Goal: Task Accomplishment & Management: Complete application form

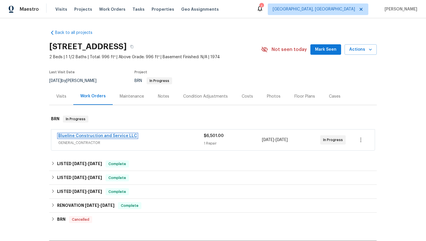
click at [75, 135] on link "Blueline Construction and Service LLC" at bounding box center [97, 136] width 79 height 4
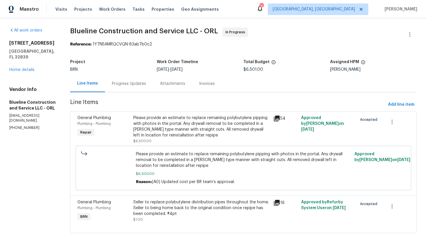
click at [146, 85] on div "Progress Updates" at bounding box center [129, 84] width 34 height 6
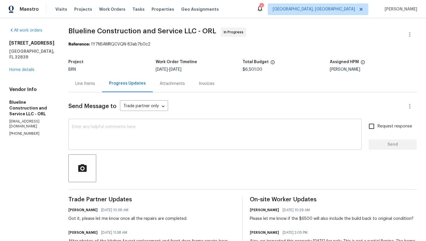
click at [186, 140] on textarea at bounding box center [215, 135] width 287 height 20
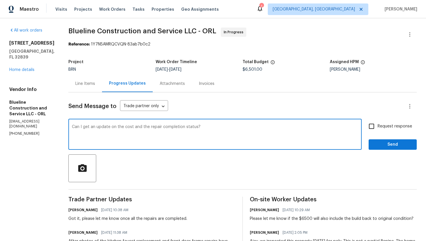
type textarea "Can I get an update on the cost and the repair completion status?"
click at [379, 130] on label "Request response" at bounding box center [389, 126] width 47 height 12
click at [378, 130] on input "Request response" at bounding box center [372, 126] width 12 height 12
checkbox input "true"
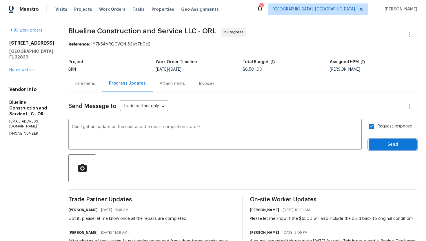
click at [383, 142] on span "Send" at bounding box center [393, 144] width 39 height 7
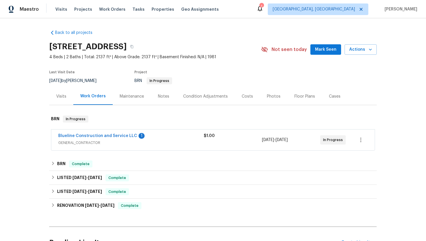
click at [90, 139] on span "Blueline Construction and Service LLC" at bounding box center [97, 136] width 79 height 6
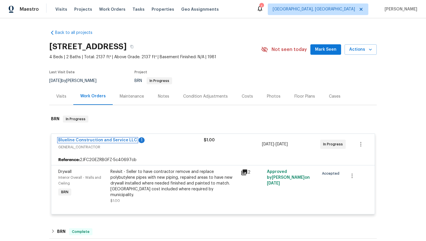
click at [90, 141] on link "Blueline Construction and Service LLC" at bounding box center [97, 140] width 79 height 4
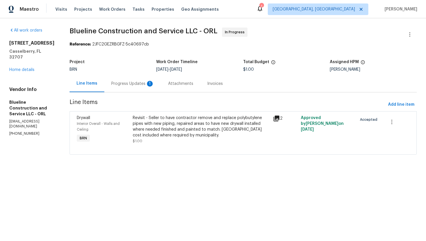
click at [131, 84] on div "Progress Updates 1" at bounding box center [132, 84] width 43 height 6
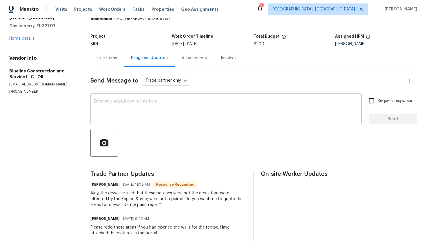
scroll to position [13, 0]
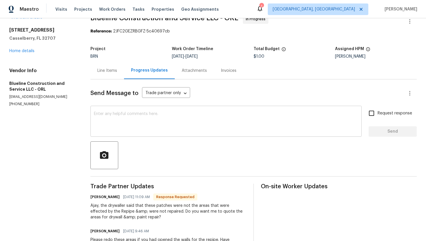
click at [124, 124] on textarea at bounding box center [226, 122] width 265 height 20
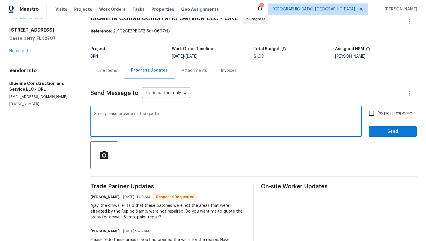
type textarea "Sure, please provide us the quote."
click at [374, 118] on input "Request response" at bounding box center [372, 113] width 12 height 12
checkbox input "true"
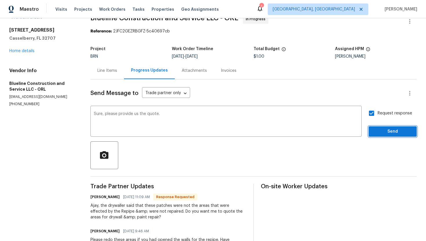
click at [380, 131] on span "Send" at bounding box center [393, 131] width 39 height 7
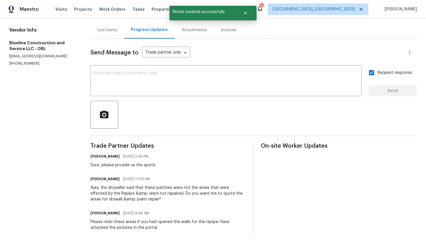
scroll to position [59, 0]
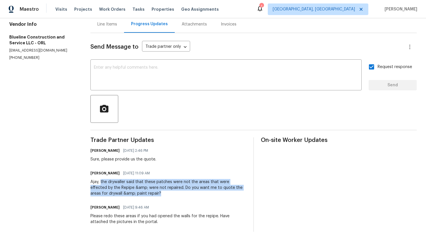
drag, startPoint x: 102, startPoint y: 183, endPoint x: 149, endPoint y: 193, distance: 48.5
click at [149, 193] on div "Ajay, the drywaller said that these patches were not the areas that were effect…" at bounding box center [169, 187] width 156 height 17
copy div "the drywaller said that these patches were not the areas that were effected by …"
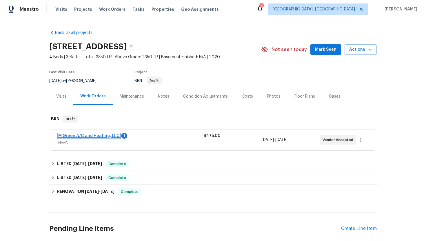
click at [83, 135] on link "M Green A/C and Heating, LLC" at bounding box center [88, 136] width 61 height 4
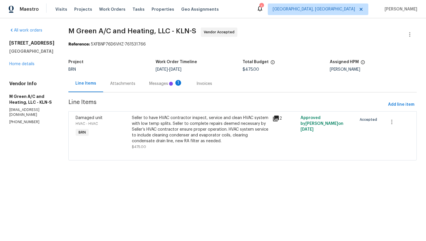
click at [135, 82] on div "Attachments" at bounding box center [122, 84] width 25 height 6
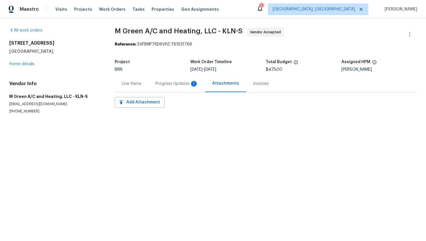
click at [161, 83] on div "Progress Updates 1" at bounding box center [176, 84] width 43 height 6
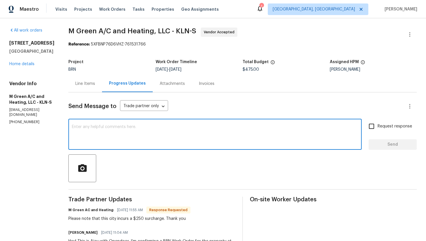
click at [158, 135] on textarea at bounding box center [215, 135] width 287 height 20
paste textarea "Thank you for accepting the WO! Could you please provide me with the scheduled …"
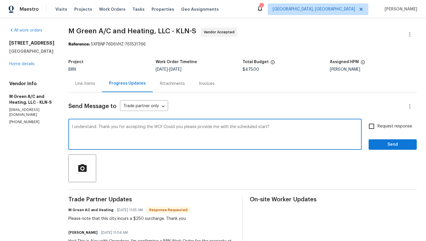
type textarea "I understand. Thank you for accepting the WO! Could you please provide me with …"
click at [370, 129] on input "Request response" at bounding box center [372, 126] width 12 height 12
checkbox input "true"
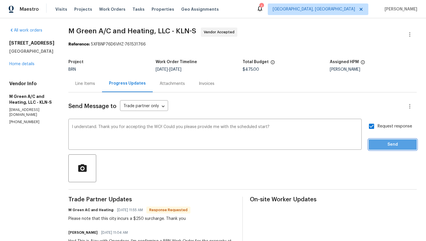
click at [382, 144] on span "Send" at bounding box center [393, 144] width 39 height 7
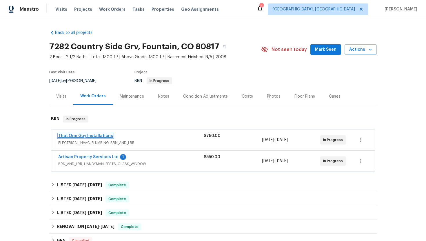
click at [84, 137] on link "That One Guy Installations" at bounding box center [85, 136] width 55 height 4
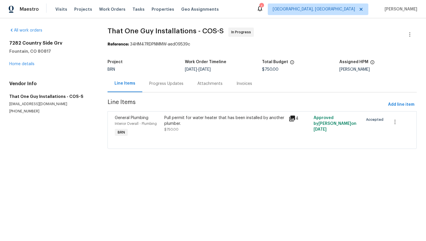
click at [151, 91] on div "Progress Updates" at bounding box center [166, 83] width 48 height 17
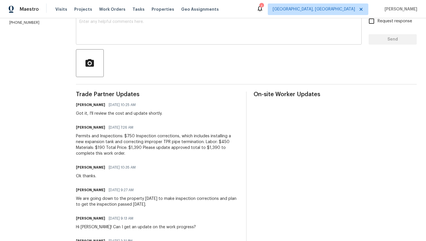
scroll to position [109, 0]
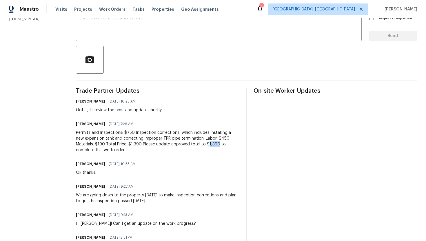
drag, startPoint x: 197, startPoint y: 145, endPoint x: 188, endPoint y: 145, distance: 9.3
click at [188, 145] on div "Permits and Inspections: $750 Inspection corrections, which includes installing…" at bounding box center [157, 141] width 163 height 23
copy div "1,390"
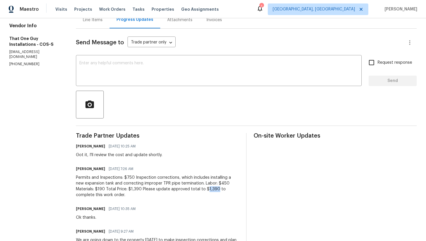
scroll to position [0, 0]
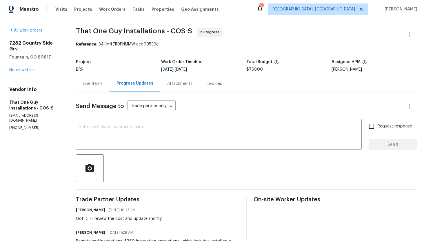
click at [103, 88] on div "Line Items" at bounding box center [93, 83] width 34 height 17
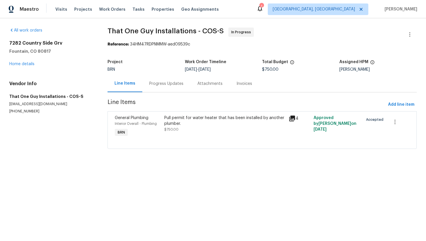
click at [208, 124] on div "Pull permit for water heater that has been installed by another plumber." at bounding box center [224, 121] width 121 height 12
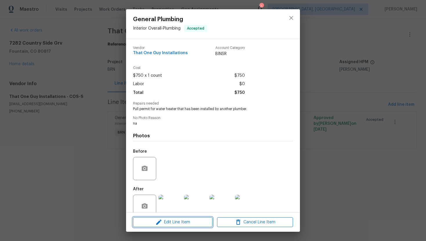
click at [181, 220] on span "Edit Line Item" at bounding box center [173, 222] width 76 height 7
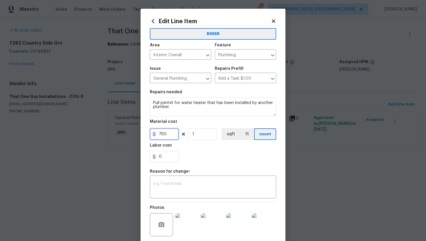
drag, startPoint x: 159, startPoint y: 136, endPoint x: 180, endPoint y: 137, distance: 21.2
click at [180, 137] on div "750 1 sqft ft count" at bounding box center [213, 135] width 126 height 12
paste input "text"
drag, startPoint x: 159, startPoint y: 137, endPoint x: 185, endPoint y: 136, distance: 26.4
click at [185, 136] on div "750 1 sqft ft count" at bounding box center [213, 135] width 126 height 12
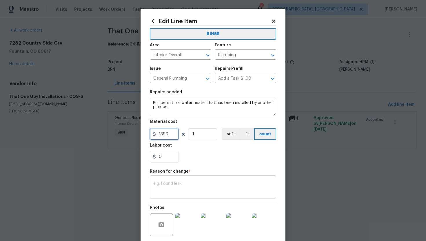
type input "1390"
click at [218, 186] on textarea at bounding box center [213, 188] width 120 height 12
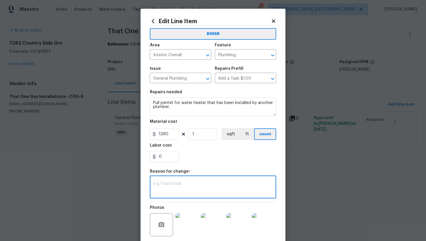
paste textarea "(AG) Updated cost per BR team’s approval."
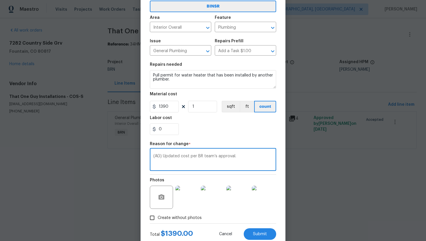
scroll to position [45, 0]
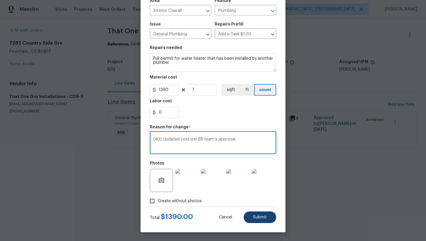
type textarea "(AG) Updated cost per BR team’s approval."
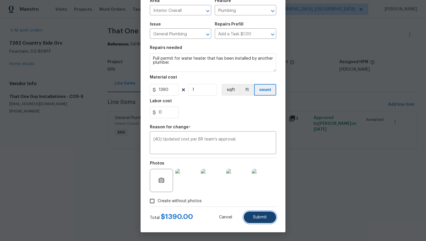
click at [260, 221] on button "Submit" at bounding box center [260, 218] width 32 height 12
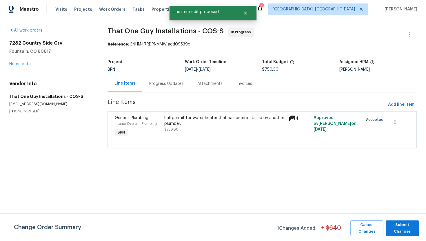
scroll to position [0, 0]
click at [400, 228] on span "Submit Changes" at bounding box center [403, 228] width 28 height 13
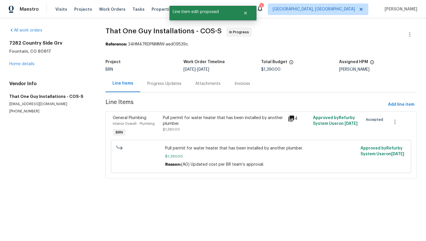
click at [169, 86] on div "Progress Updates" at bounding box center [164, 84] width 34 height 6
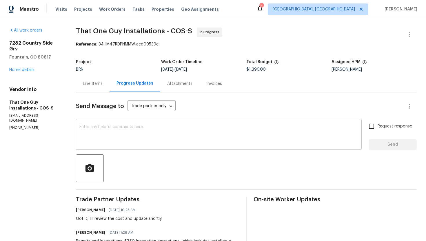
click at [176, 140] on textarea at bounding box center [218, 135] width 279 height 20
drag, startPoint x: 259, startPoint y: 70, endPoint x: 247, endPoint y: 71, distance: 11.9
click at [247, 71] on span "$1,390.00" at bounding box center [256, 70] width 19 height 4
copy span "$1,390"
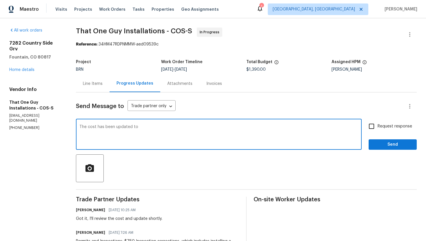
click at [219, 128] on textarea "The cost has been updated to" at bounding box center [218, 135] width 279 height 20
paste textarea "$1,390"
type textarea "The cost has been updated to $1,390. Please go ahead and have the work schedule…"
click at [368, 128] on input "Request response" at bounding box center [372, 126] width 12 height 12
checkbox input "true"
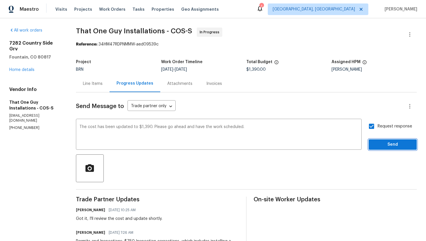
click at [379, 141] on span "Send" at bounding box center [393, 144] width 39 height 7
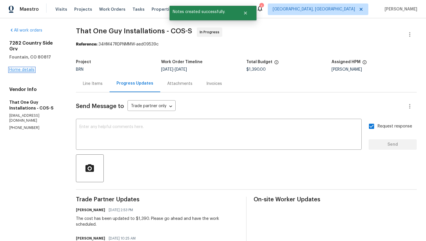
click at [27, 68] on link "Home details" at bounding box center [21, 70] width 25 height 4
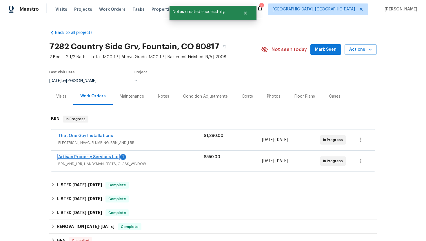
click at [74, 157] on link "Artisan Property Services Ltd" at bounding box center [88, 157] width 60 height 4
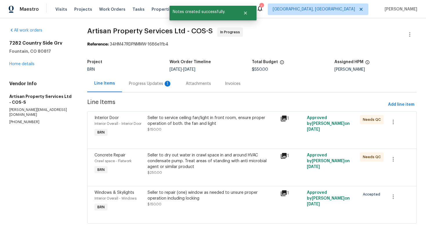
click at [149, 87] on div "Progress Updates 1" at bounding box center [150, 83] width 57 height 17
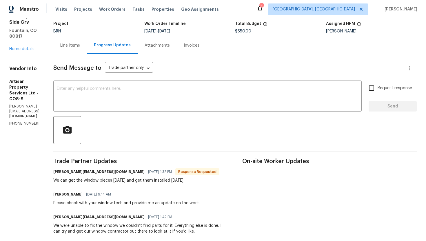
scroll to position [39, 0]
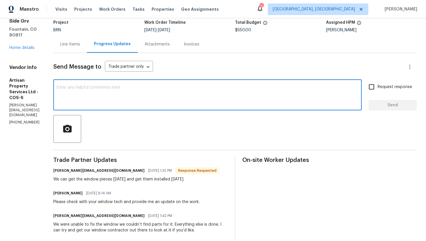
click at [156, 98] on textarea at bounding box center [208, 96] width 302 height 20
type textarea "That's great news. Please have the work completed on Friday."
click at [400, 84] on span "Request response" at bounding box center [395, 87] width 35 height 6
click at [378, 84] on input "Request response" at bounding box center [372, 87] width 12 height 12
checkbox input "true"
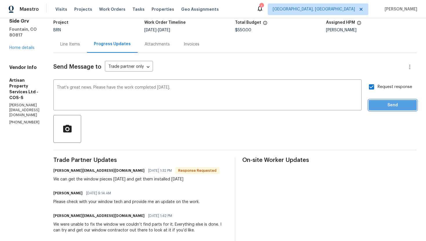
click at [399, 108] on span "Send" at bounding box center [393, 105] width 39 height 7
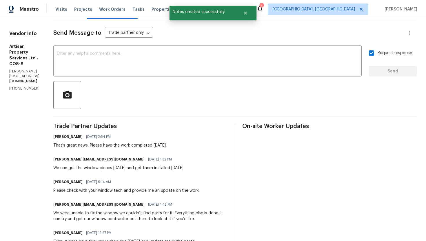
scroll to position [77, 0]
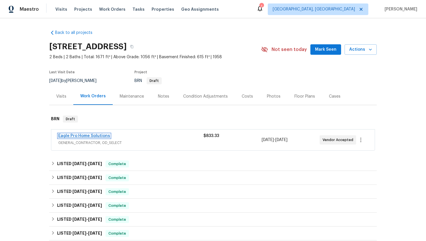
click at [84, 135] on link "Eagle Pro Home Solutions" at bounding box center [84, 136] width 52 height 4
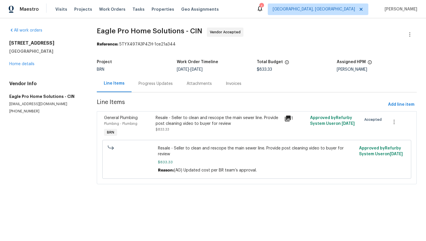
click at [146, 85] on div "Progress Updates" at bounding box center [156, 84] width 34 height 6
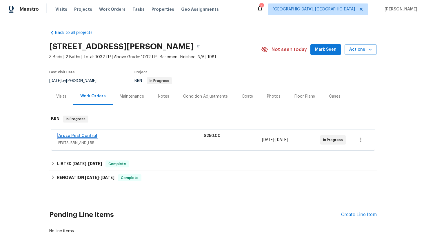
click at [85, 134] on link "Aruza Pest Control" at bounding box center [77, 136] width 39 height 4
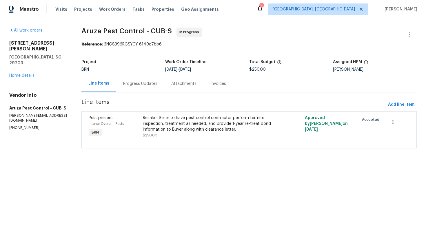
click at [155, 88] on div "Progress Updates" at bounding box center [140, 83] width 48 height 17
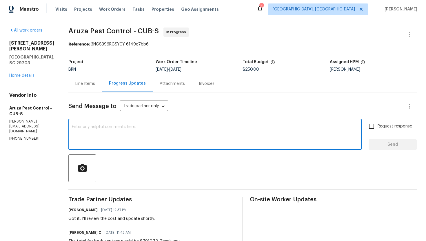
click at [162, 131] on textarea at bounding box center [215, 135] width 287 height 20
paste textarea "please confirm with this TP that we need to install a sump pump and french drai…"
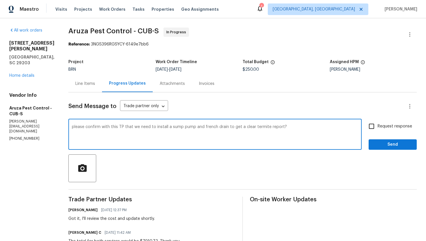
click at [75, 127] on textarea "please confirm with this TP that we need to install a sump pump and french drai…" at bounding box center [215, 135] width 287 height 20
drag, startPoint x: 131, startPoint y: 127, endPoint x: 102, endPoint y: 128, distance: 29.0
click at [102, 128] on textarea "Please confirm with this TP that we need to install a sump pump and french drai…" at bounding box center [215, 135] width 287 height 20
type textarea "Please confirm do we need to install a sump pump and french drain to get a clea…"
click at [376, 129] on input "Request response" at bounding box center [372, 126] width 12 height 12
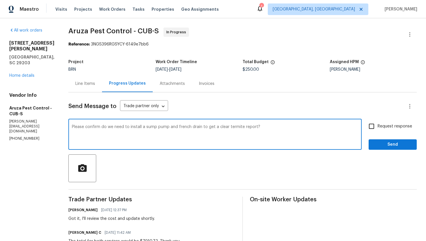
checkbox input "true"
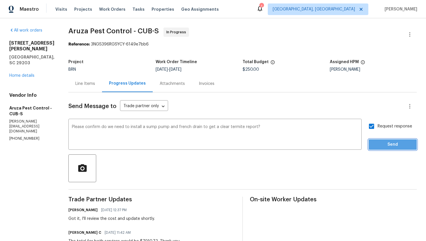
click at [382, 147] on span "Send" at bounding box center [393, 144] width 39 height 7
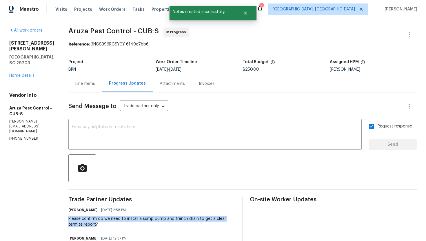
drag, startPoint x: 69, startPoint y: 219, endPoint x: 96, endPoint y: 225, distance: 27.6
click at [96, 225] on div "Please confirm do we need to install a sump pump and french drain to get a clea…" at bounding box center [151, 222] width 167 height 12
copy div "Please confirm do we need to install a sump pump and french drain to get a clea…"
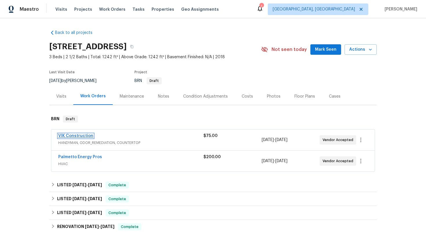
click at [85, 136] on link "VIK Construction" at bounding box center [75, 136] width 35 height 4
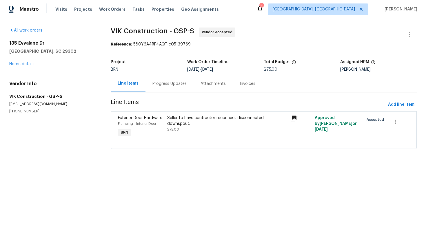
click at [168, 80] on div "Progress Updates" at bounding box center [170, 83] width 48 height 17
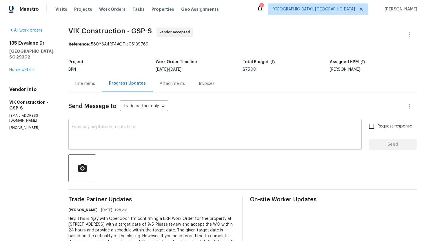
click at [156, 128] on textarea at bounding box center [215, 135] width 287 height 20
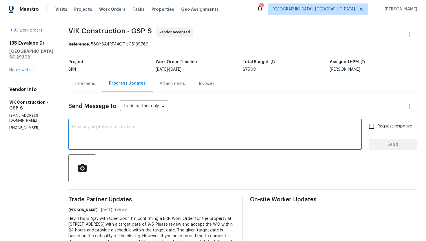
paste textarea "Thank you for accepting the WO! Could you please provide me with the scheduled …"
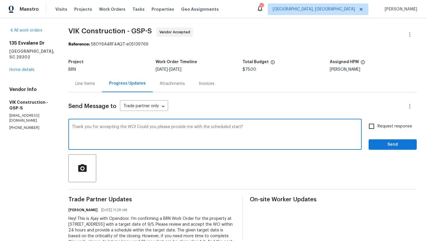
type textarea "Thank you for accepting the WO! Could you please provide me with the scheduled …"
click at [377, 130] on input "Request response" at bounding box center [372, 126] width 12 height 12
checkbox input "true"
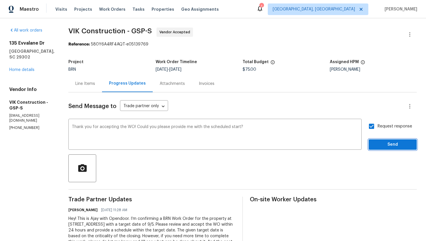
click at [387, 142] on span "Send" at bounding box center [393, 144] width 39 height 7
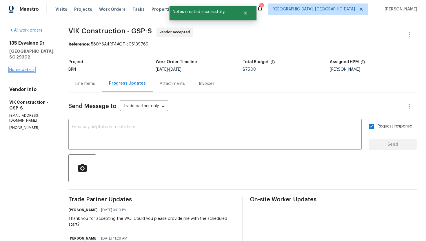
click at [21, 68] on link "Home details" at bounding box center [21, 70] width 25 height 4
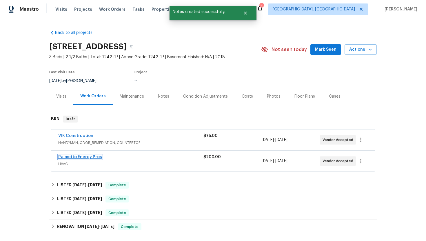
click at [76, 155] on link "Palmetto Energy Pros" at bounding box center [80, 157] width 44 height 4
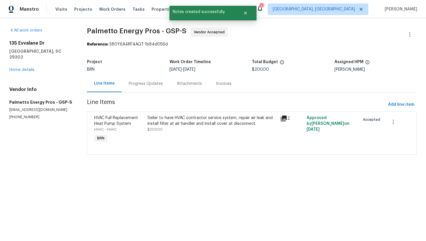
click at [146, 86] on div "Progress Updates" at bounding box center [146, 84] width 34 height 6
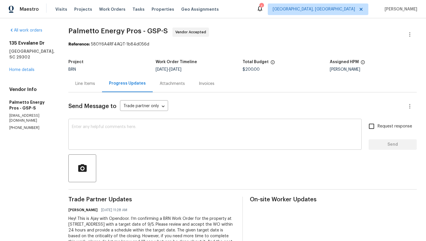
click at [152, 129] on textarea at bounding box center [215, 135] width 287 height 20
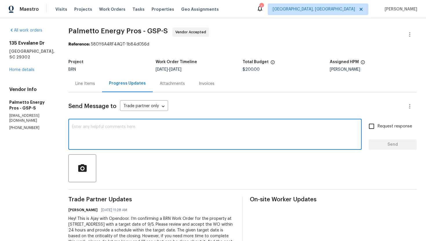
paste textarea "Thank you for accepting the WO! Could you please provide me with the scheduled …"
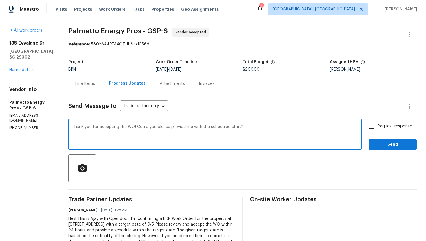
type textarea "Thank you for accepting the WO! Could you please provide me with the scheduled …"
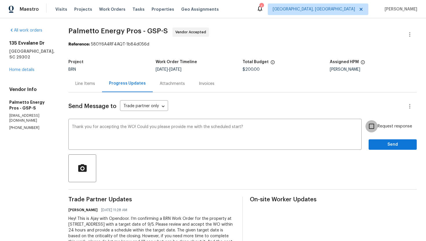
click at [372, 126] on input "Request response" at bounding box center [372, 126] width 12 height 12
checkbox input "true"
click at [383, 144] on span "Send" at bounding box center [393, 144] width 39 height 7
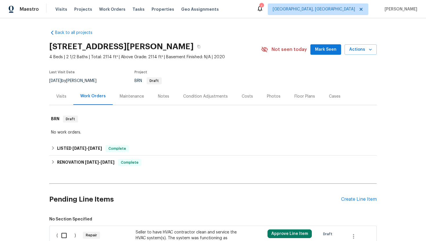
scroll to position [100, 0]
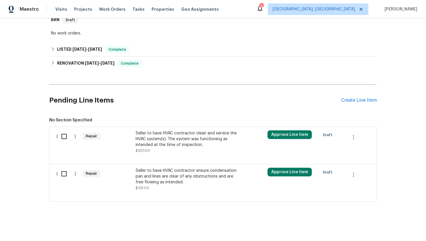
click at [164, 137] on div "Seller to have HVAC contractor clean and service the HVAC system(s). The system…" at bounding box center [187, 139] width 102 height 17
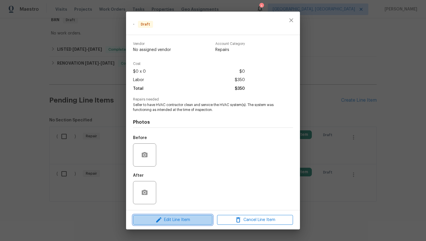
click at [169, 219] on span "Edit Line Item" at bounding box center [173, 220] width 76 height 7
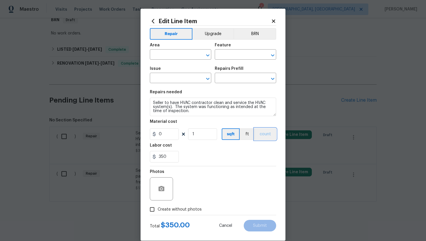
click at [264, 139] on button "count" at bounding box center [266, 135] width 22 height 12
click at [258, 38] on button "BRN" at bounding box center [255, 34] width 43 height 12
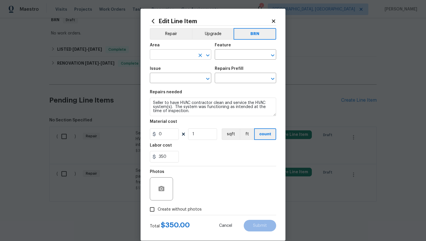
click at [158, 57] on input "text" at bounding box center [172, 55] width 45 height 9
click at [164, 72] on li "HVAC" at bounding box center [180, 69] width 61 height 10
type input "HVAC"
click at [232, 57] on input "text" at bounding box center [237, 55] width 45 height 9
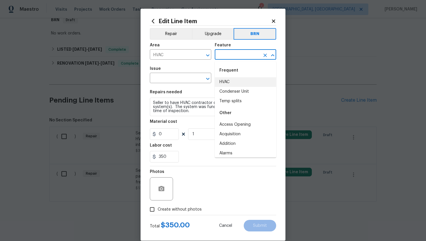
click at [229, 82] on li "HVAC" at bounding box center [245, 82] width 61 height 10
type input "HVAC"
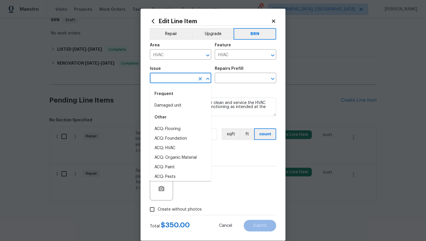
click at [178, 81] on input "text" at bounding box center [172, 78] width 45 height 9
click at [174, 105] on li "Damaged unit" at bounding box center [180, 106] width 61 height 10
type input "Damaged unit"
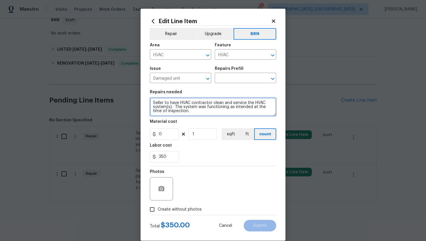
drag, startPoint x: 151, startPoint y: 104, endPoint x: 191, endPoint y: 120, distance: 42.3
click at [191, 120] on section "Repairs needed Seller to have HVAC contractor clean and service the HVAC system…" at bounding box center [213, 126] width 126 height 79
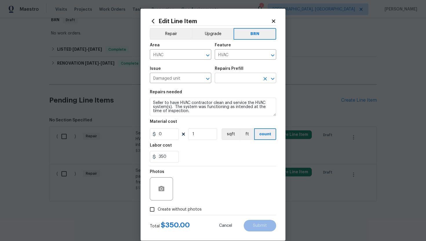
click at [238, 81] on input "text" at bounding box center [237, 78] width 45 height 9
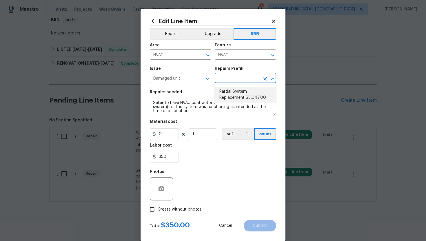
click at [239, 94] on li "Partial System Replacement $3,047.00" at bounding box center [245, 95] width 61 height 16
type input "Partial System Replacement $3,047.00"
type textarea "Acquisition Scope: Non-Functional HVAC. Partial System Replacement"
type input "3047"
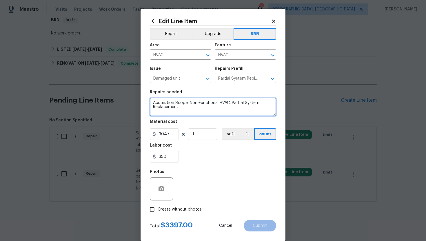
drag, startPoint x: 152, startPoint y: 104, endPoint x: 201, endPoint y: 117, distance: 50.7
click at [202, 117] on section "Repairs needed Acquisition Scope: Non-Functional HVAC. Partial System Replaceme…" at bounding box center [213, 126] width 126 height 79
paste textarea "Seller to have HVAC contractor clean and service the HVAC system(s). The system…"
type textarea "Seller to have HVAC contractor clean and service the HVAC system(s). The system…"
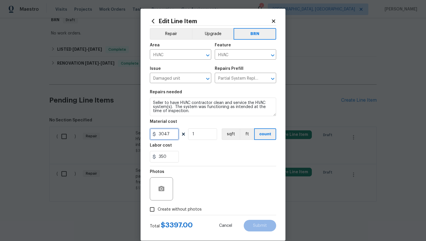
drag, startPoint x: 172, startPoint y: 134, endPoint x: 150, endPoint y: 135, distance: 22.1
click at [150, 135] on input "3047" at bounding box center [164, 135] width 29 height 12
type input "0"
click at [236, 167] on div "Photos" at bounding box center [213, 186] width 126 height 38
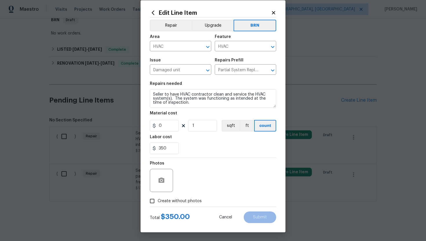
click at [189, 199] on span "Create without photos" at bounding box center [180, 201] width 44 height 6
click at [158, 199] on input "Create without photos" at bounding box center [152, 201] width 11 height 11
checkbox input "true"
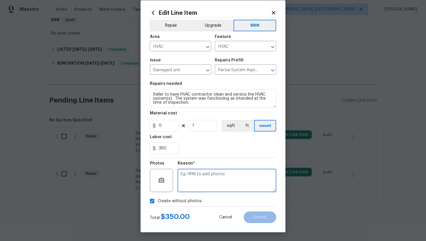
click at [208, 183] on textarea at bounding box center [227, 180] width 99 height 23
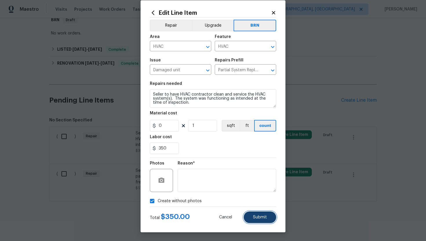
click at [259, 219] on span "Submit" at bounding box center [260, 218] width 14 height 4
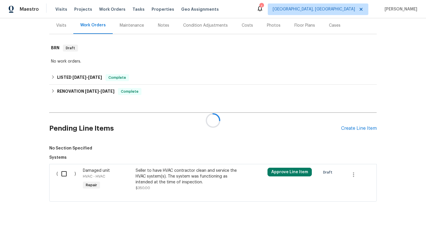
scroll to position [100, 0]
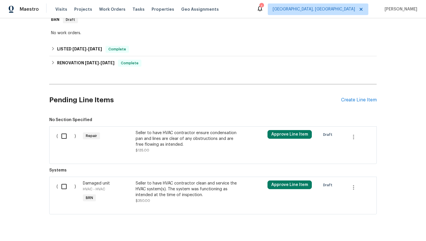
click at [195, 146] on div "Seller to have HVAC contractor ensure condensation pan and lines are clear of a…" at bounding box center [187, 138] width 102 height 17
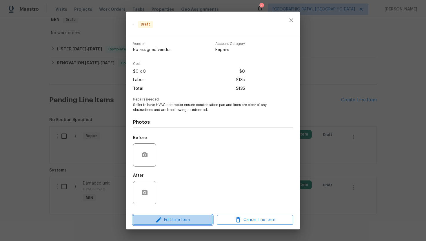
click at [169, 219] on span "Edit Line Item" at bounding box center [173, 220] width 76 height 7
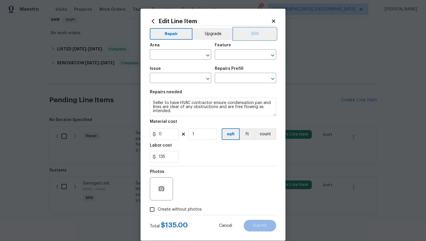
click at [251, 38] on button "BRN" at bounding box center [255, 34] width 43 height 12
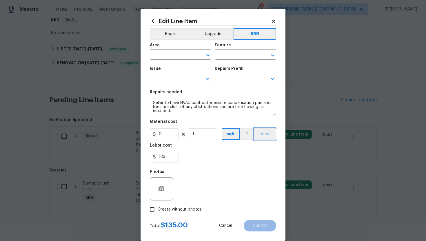
click at [265, 131] on button "count" at bounding box center [266, 135] width 22 height 12
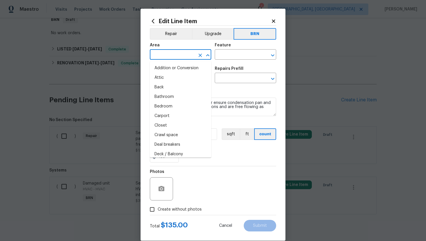
click at [174, 57] on input "text" at bounding box center [172, 55] width 45 height 9
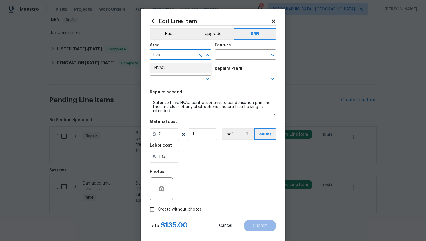
click at [176, 68] on li "HVAC" at bounding box center [180, 69] width 61 height 10
type input "HVAC"
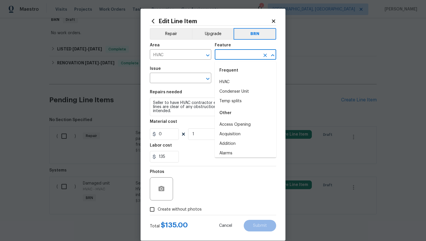
click at [231, 53] on input "text" at bounding box center [237, 55] width 45 height 9
click at [228, 80] on li "HVAC" at bounding box center [245, 82] width 61 height 10
type input "HVAC"
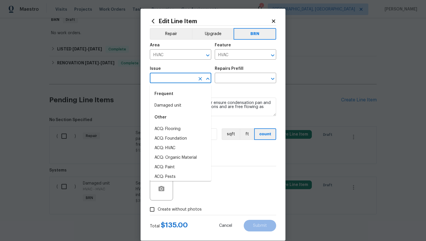
click at [168, 80] on input "text" at bounding box center [172, 78] width 45 height 9
click at [171, 108] on li "Damaged unit" at bounding box center [180, 106] width 61 height 10
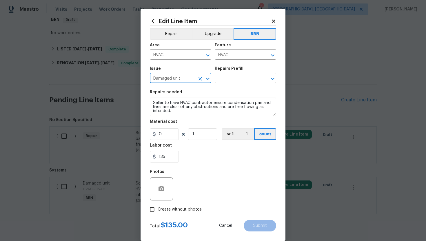
type input "Damaged unit"
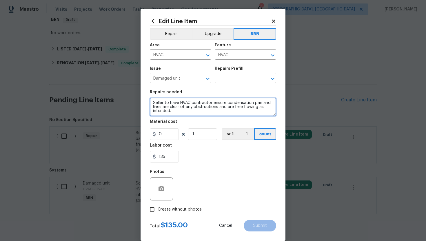
drag, startPoint x: 152, startPoint y: 104, endPoint x: 184, endPoint y: 121, distance: 36.3
click at [185, 121] on section "Repairs needed Seller to have HVAC contractor ensure condensation pan and lines…" at bounding box center [213, 126] width 126 height 79
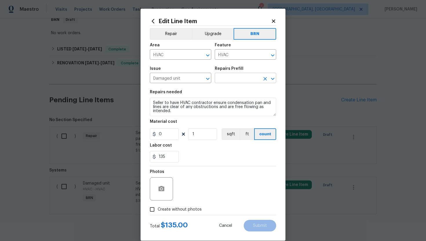
click at [225, 81] on input "text" at bounding box center [237, 78] width 45 height 9
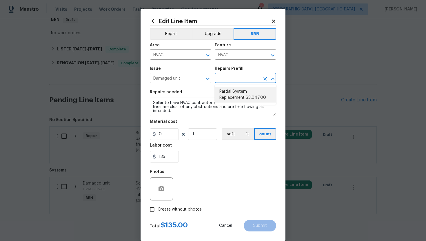
click at [228, 94] on li "Partial System Replacement $3,047.00" at bounding box center [245, 95] width 61 height 16
type input "Partial System Replacement $3,047.00"
type textarea "Acquisition Scope: Non-Functional HVAC. Partial System Replacement"
type input "3047"
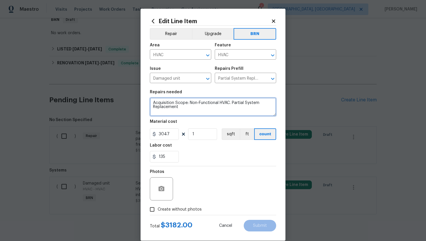
drag, startPoint x: 153, startPoint y: 104, endPoint x: 186, endPoint y: 112, distance: 34.0
click at [186, 112] on textarea "Acquisition Scope: Non-Functional HVAC. Partial System Replacement" at bounding box center [213, 107] width 126 height 19
paste textarea "Seller to have HVAC contractor ensure condensation pan and lines are clear of a…"
type textarea "Seller to have HVAC contractor ensure condensation pan and lines are clear of a…"
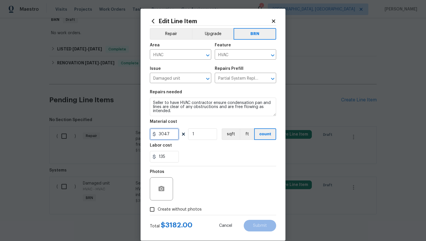
drag, startPoint x: 172, startPoint y: 133, endPoint x: 153, endPoint y: 136, distance: 19.0
click at [153, 136] on div "3047" at bounding box center [164, 135] width 29 height 12
type input "0"
click at [187, 166] on section "Repairs needed Seller to have HVAC contractor ensure condensation pan and lines…" at bounding box center [213, 126] width 126 height 79
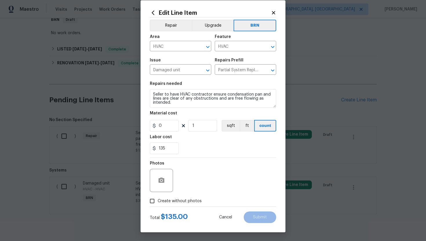
click at [169, 205] on label "Create without photos" at bounding box center [174, 201] width 55 height 11
click at [158, 205] on input "Create without photos" at bounding box center [152, 201] width 11 height 11
checkbox input "true"
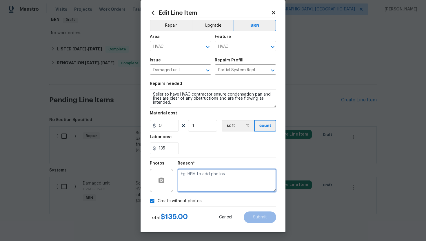
click at [197, 184] on textarea at bounding box center [227, 180] width 99 height 23
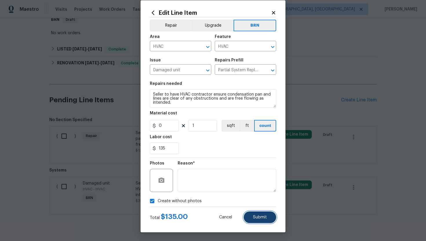
click at [269, 220] on button "Submit" at bounding box center [260, 218] width 32 height 12
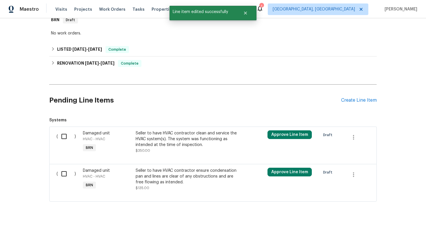
click at [64, 135] on input "checkbox" at bounding box center [66, 137] width 17 height 12
checkbox input "true"
click at [61, 177] on input "checkbox" at bounding box center [66, 174] width 17 height 12
checkbox input "true"
click at [379, 226] on span "Create Work Order" at bounding box center [393, 226] width 39 height 7
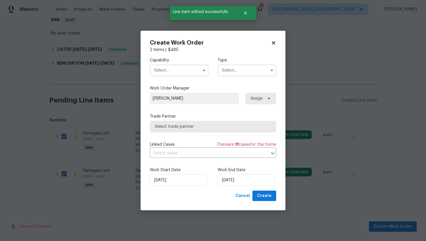
click at [203, 67] on span at bounding box center [204, 70] width 9 height 9
click at [201, 73] on span at bounding box center [204, 70] width 9 height 9
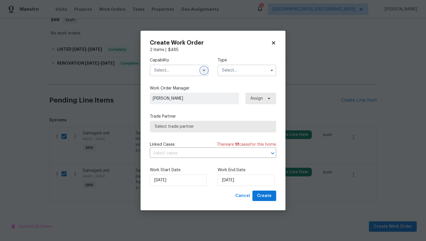
click at [202, 71] on icon "button" at bounding box center [204, 70] width 5 height 5
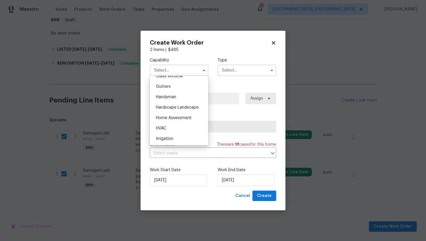
scroll to position [303, 0]
click at [184, 128] on div "HVAC" at bounding box center [179, 130] width 56 height 10
type input "HVAC"
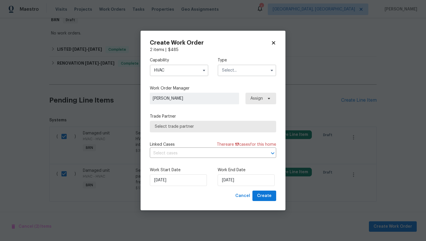
click at [234, 70] on input "text" at bounding box center [247, 71] width 59 height 12
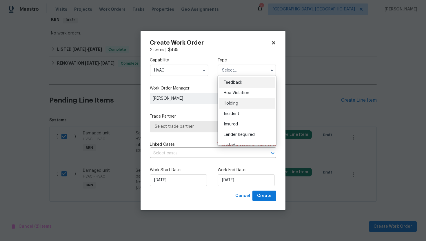
scroll to position [132, 0]
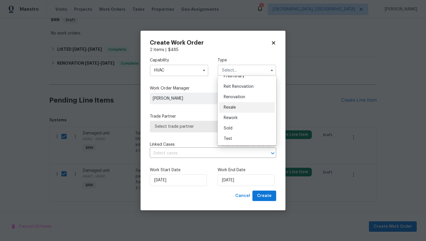
click at [236, 107] on div "Resale" at bounding box center [247, 107] width 56 height 10
type input "Resale"
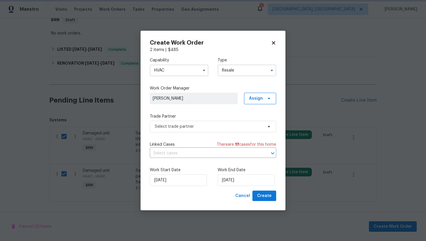
scroll to position [0, 0]
click at [202, 155] on input "text" at bounding box center [205, 153] width 110 height 9
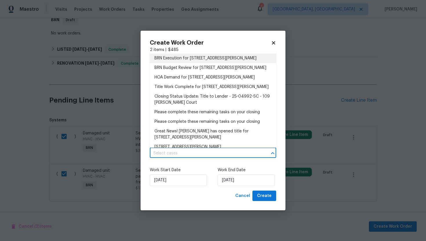
click at [222, 56] on li "BRN Execution for 109 Katrina Ct, Lexington, SC 29073" at bounding box center [213, 59] width 126 height 10
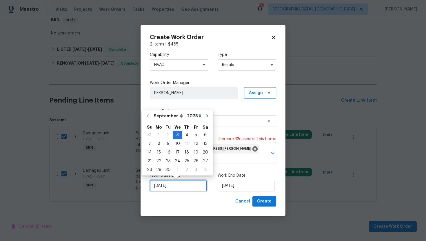
click at [163, 186] on input "[DATE]" at bounding box center [178, 186] width 57 height 12
click at [186, 134] on div "4" at bounding box center [186, 135] width 9 height 8
type input "[DATE]"
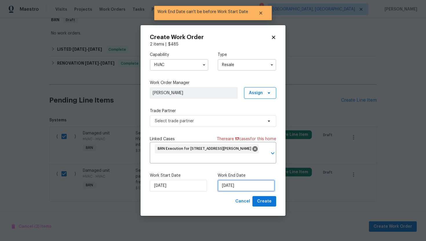
click at [226, 189] on input "[DATE]" at bounding box center [246, 186] width 57 height 12
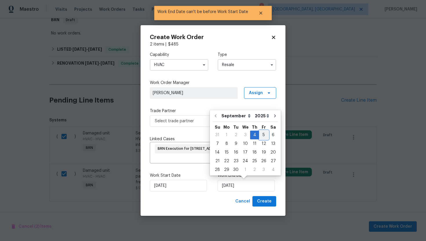
click at [261, 138] on div "5" at bounding box center [263, 135] width 9 height 8
type input "[DATE]"
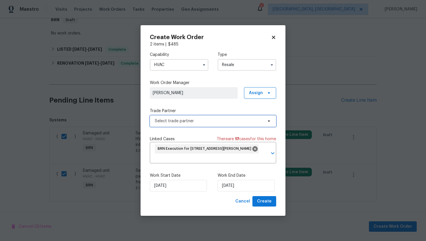
click at [252, 122] on span "Select trade partner" at bounding box center [209, 121] width 108 height 6
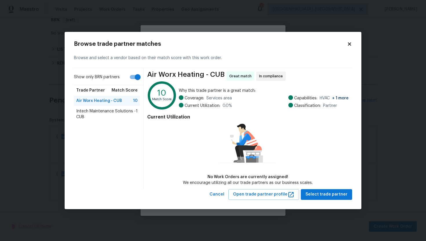
click at [138, 79] on input "Show only BRN partners" at bounding box center [137, 77] width 33 height 11
checkbox input "false"
click at [100, 111] on span "Palmetto Energy Pros - CUB-S" at bounding box center [104, 111] width 57 height 6
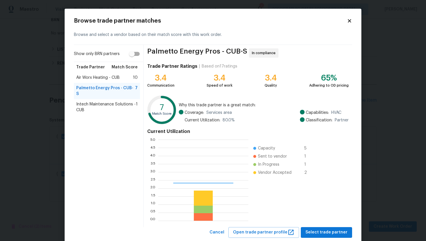
scroll to position [15, 0]
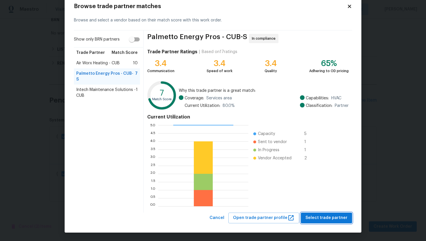
click at [332, 216] on span "Select trade partner" at bounding box center [327, 218] width 42 height 7
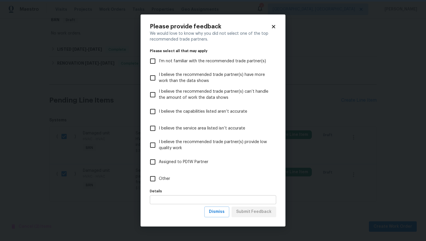
scroll to position [0, 0]
click at [223, 216] on button "Dismiss" at bounding box center [217, 212] width 25 height 11
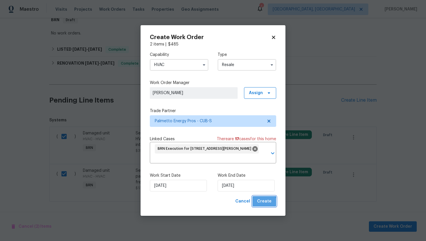
click at [265, 203] on span "Create" at bounding box center [264, 201] width 15 height 7
checkbox input "false"
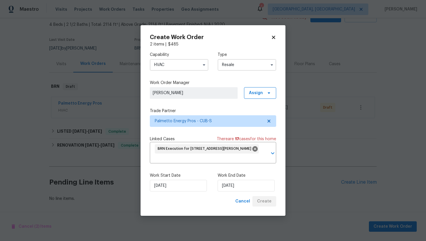
scroll to position [32, 0]
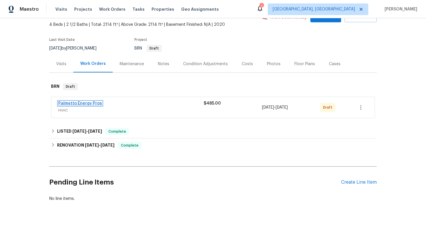
click at [80, 103] on link "Palmetto Energy Pros" at bounding box center [80, 104] width 44 height 4
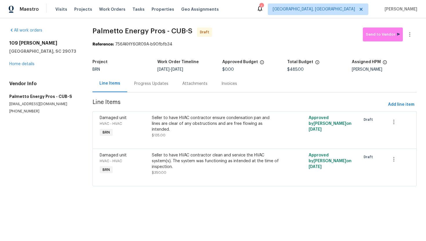
click at [156, 83] on div "Progress Updates" at bounding box center [151, 84] width 34 height 6
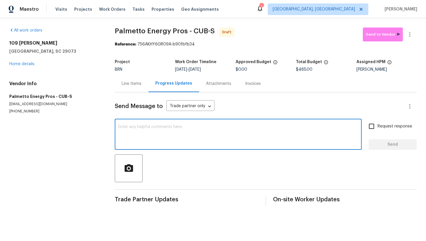
click at [169, 128] on textarea at bounding box center [238, 135] width 240 height 20
paste textarea "Hey! This is Ajay with Opendoor. I’m confirming a BRN Work Order for the proper…"
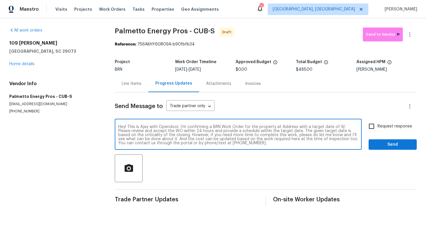
click at [285, 127] on textarea "Hey! This is Ajay with Opendoor. I’m confirming a BRN Work Order for the proper…" at bounding box center [238, 135] width 240 height 20
paste textarea "109 Katrina Ct, Lexington, SC 29073"
click at [152, 133] on textarea "Hey! This is Ajay with Opendoor. I’m confirming a BRN Work Order for the proper…" at bounding box center [238, 135] width 240 height 20
type textarea "Hey! This is Ajay with Opendoor. I’m confirming a BRN Work Order for the proper…"
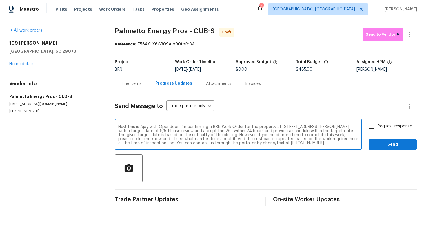
click at [370, 126] on input "Request response" at bounding box center [372, 126] width 12 height 12
checkbox input "true"
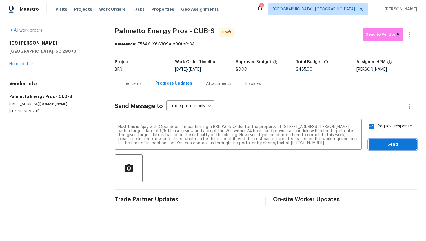
click at [384, 140] on button "Send" at bounding box center [393, 145] width 48 height 11
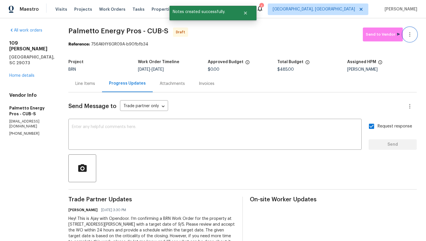
click at [415, 31] on button "button" at bounding box center [410, 35] width 14 height 14
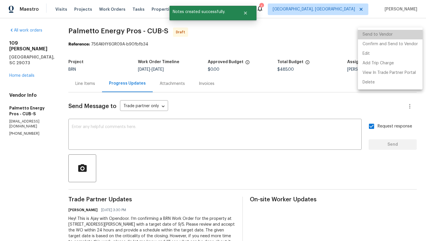
click at [411, 38] on li "Send to Vendor" at bounding box center [390, 35] width 65 height 10
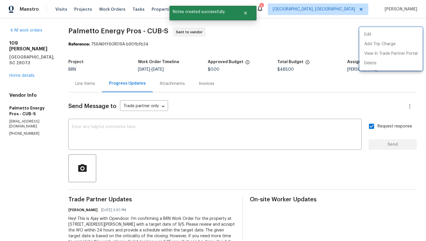
click at [374, 85] on div at bounding box center [213, 120] width 426 height 241
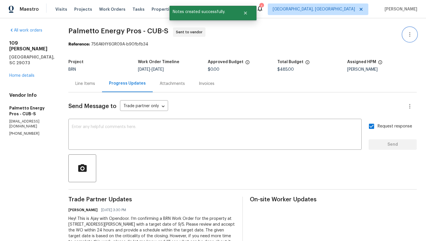
click at [407, 37] on icon "button" at bounding box center [410, 34] width 7 height 7
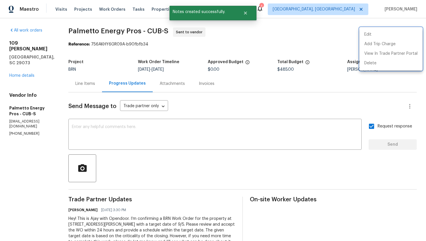
click at [373, 88] on div at bounding box center [213, 120] width 426 height 241
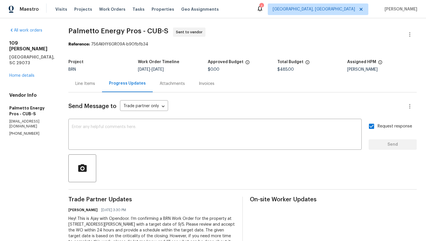
click at [92, 85] on div "Line Items" at bounding box center [85, 84] width 20 height 6
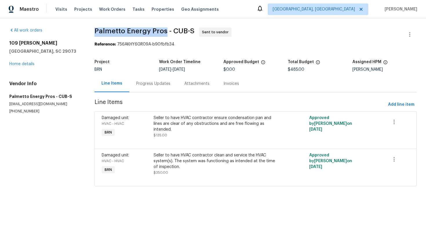
drag, startPoint x: 94, startPoint y: 30, endPoint x: 166, endPoint y: 31, distance: 71.7
click at [166, 31] on div "All work orders 109 Katrina Ct Lexington, SC 29073 Home details Vendor Info Pal…" at bounding box center [213, 110] width 426 height 184
copy span "Palmetto Energy Pros"
click at [226, 52] on section "Palmetto Energy Pros - CUB-S Sent to vendor Reference: 756AKHY6GR09A-b90fbfb34 …" at bounding box center [256, 111] width 323 height 166
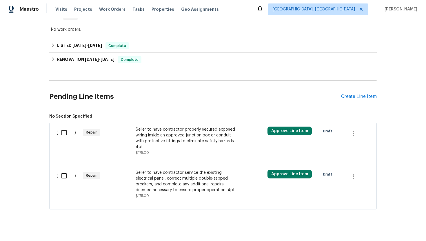
scroll to position [111, 0]
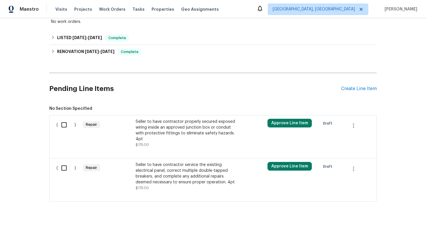
click at [158, 177] on div "Seller to have contractor service the existing electrical panel, correct multip…" at bounding box center [187, 173] width 102 height 23
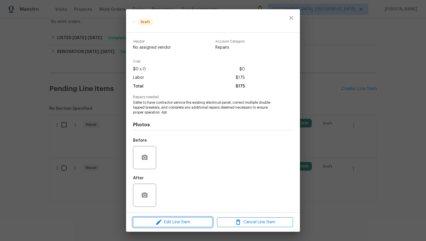
click at [162, 225] on icon "button" at bounding box center [158, 222] width 7 height 7
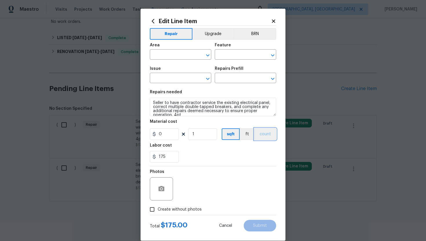
click at [265, 132] on button "count" at bounding box center [266, 135] width 22 height 12
click at [261, 33] on button "BRN" at bounding box center [255, 34] width 43 height 12
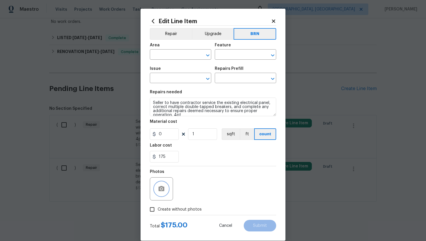
click at [161, 184] on button "button" at bounding box center [162, 189] width 14 height 14
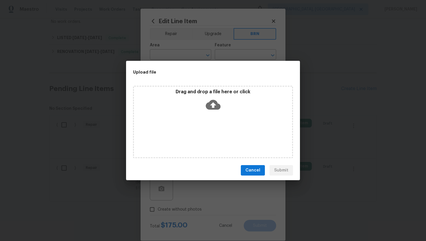
click at [211, 107] on icon at bounding box center [213, 105] width 15 height 10
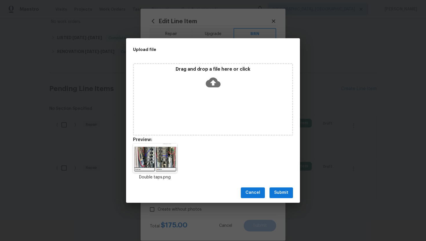
click at [281, 193] on span "Submit" at bounding box center [281, 192] width 14 height 7
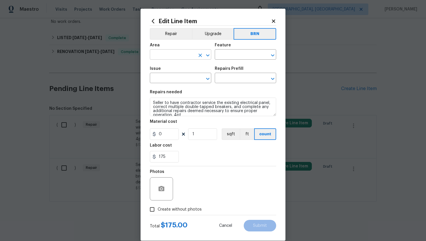
click at [177, 56] on input "text" at bounding box center [172, 55] width 45 height 9
type input "ele"
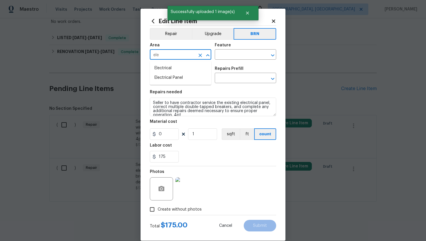
click at [176, 69] on li "Electrical" at bounding box center [180, 69] width 61 height 10
type input "Electrical"
click at [225, 53] on input "text" at bounding box center [237, 55] width 45 height 9
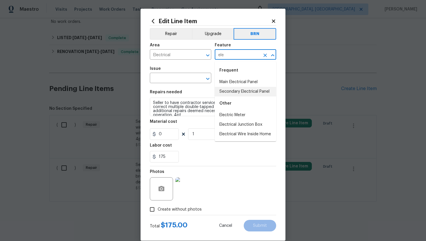
click at [233, 90] on li "Secondary Electrical Panel" at bounding box center [245, 92] width 61 height 10
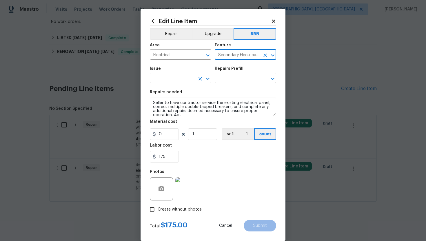
type input "Secondary Electrical Panel"
click at [162, 79] on input "text" at bounding box center [172, 78] width 45 height 9
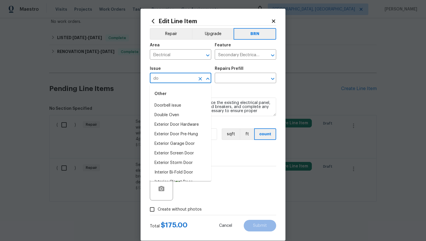
type input "d"
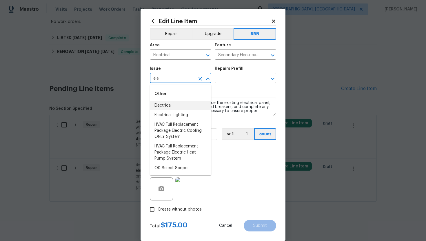
click at [165, 105] on li "Electrical" at bounding box center [180, 106] width 61 height 10
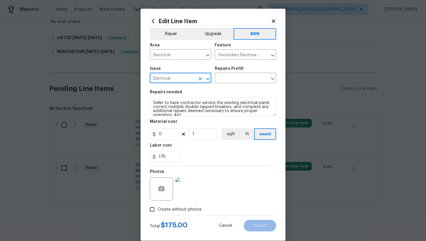
type input "Electrical"
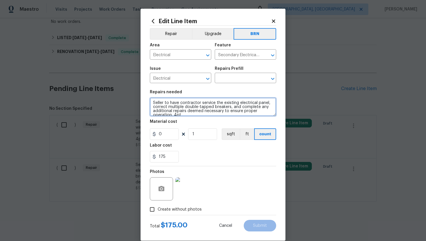
scroll to position [4, 0]
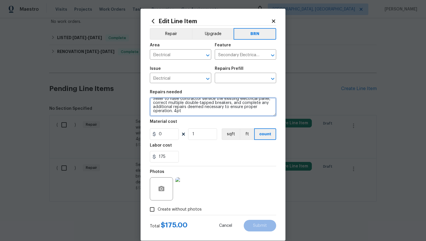
drag, startPoint x: 153, startPoint y: 102, endPoint x: 179, endPoint y: 120, distance: 32.3
click at [180, 120] on section "Repairs needed Seller to have contractor service the existing electrical panel,…" at bounding box center [213, 126] width 126 height 79
click at [222, 79] on input "text" at bounding box center [237, 78] width 45 height 9
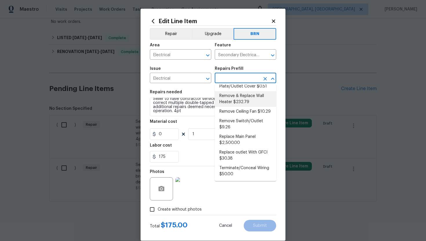
scroll to position [218, 0]
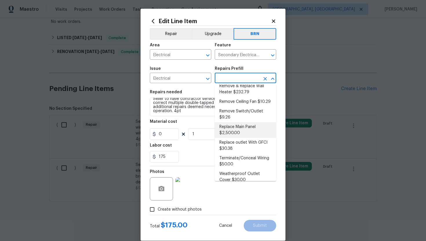
click at [234, 122] on li "Replace Main Panel $2,500.00" at bounding box center [245, 130] width 61 height 16
type input "Replace Main Panel $2,500.00"
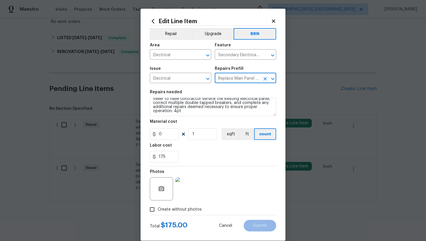
type textarea "Remove and replace outdated main panel with approved panel. Includes obtaining …"
type input "2500"
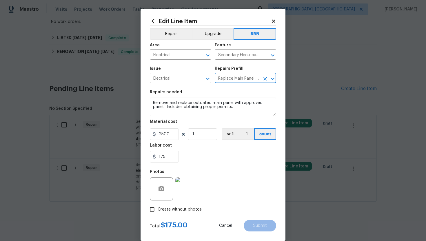
scroll to position [0, 0]
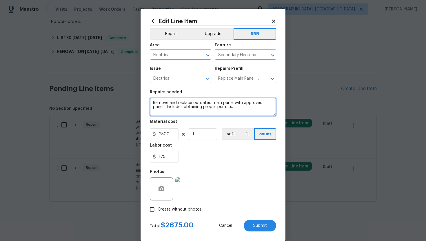
drag, startPoint x: 152, startPoint y: 105, endPoint x: 233, endPoint y: 117, distance: 81.8
click at [233, 117] on section "Repairs needed Remove and replace outdated main panel with approved panel. Incl…" at bounding box center [213, 126] width 126 height 79
paste textarea "Seller to have contractor service the existing electrical panel, correct multip…"
type textarea "Seller to have contractor service the existing electrical panel, correct multip…"
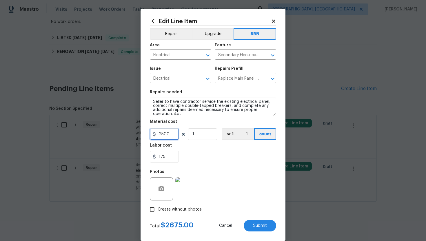
click at [163, 134] on input "2500" at bounding box center [164, 135] width 29 height 12
type input "0"
click at [224, 164] on section "Repairs needed Seller to have contractor service the existing electrical panel,…" at bounding box center [213, 126] width 126 height 79
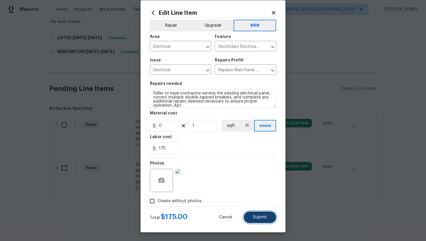
click at [263, 215] on button "Submit" at bounding box center [260, 218] width 32 height 12
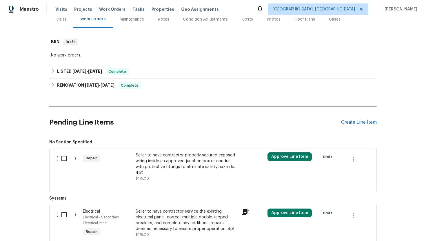
scroll to position [111, 0]
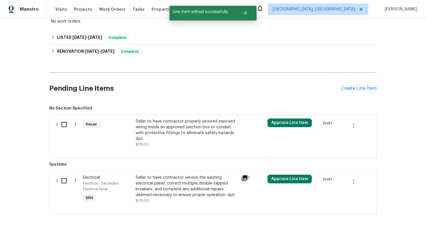
click at [194, 135] on div "Seller to have contractor properly secured exposed wiring inside an approved ju…" at bounding box center [187, 130] width 102 height 23
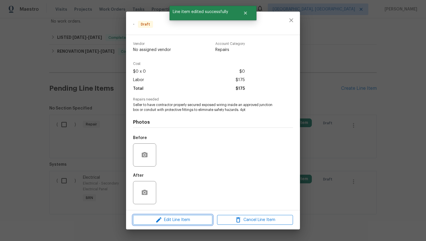
click at [182, 219] on span "Edit Line Item" at bounding box center [173, 220] width 76 height 7
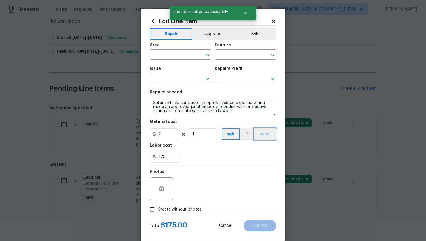
click at [263, 134] on button "count" at bounding box center [266, 135] width 22 height 12
click at [263, 32] on button "BRN" at bounding box center [255, 34] width 43 height 12
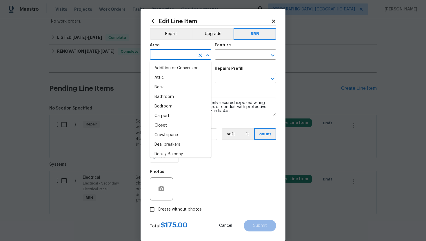
click at [173, 56] on input "text" at bounding box center [172, 55] width 45 height 9
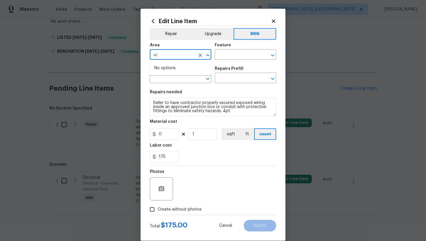
type input "w"
click at [173, 69] on li "Electrical" at bounding box center [180, 69] width 61 height 10
type input "Electrical"
click at [222, 57] on input "text" at bounding box center [237, 55] width 45 height 9
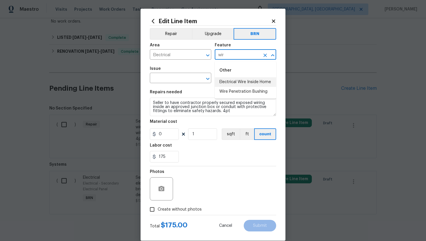
click at [237, 81] on li "Electrical Wire Inside Home" at bounding box center [245, 82] width 61 height 10
type input "Electrical Wire Inside Home"
click at [174, 79] on input "text" at bounding box center [172, 78] width 45 height 9
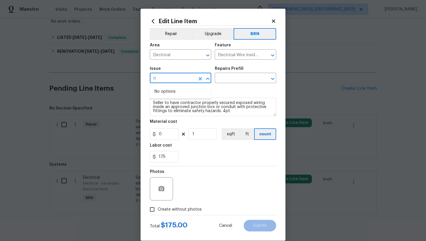
type input "r"
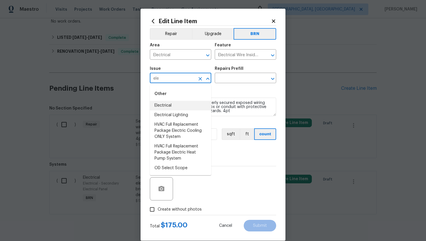
click at [176, 104] on li "Electrical" at bounding box center [180, 106] width 61 height 10
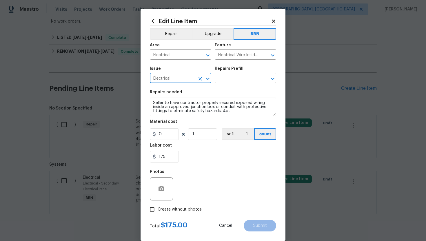
type input "Electrical"
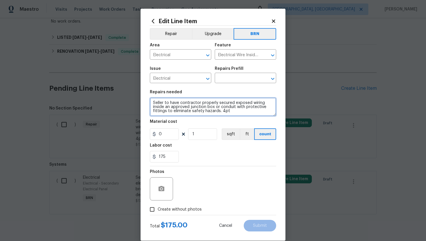
drag, startPoint x: 153, startPoint y: 104, endPoint x: 222, endPoint y: 120, distance: 70.7
click at [222, 120] on section "Repairs needed Seller to have contractor properly secured exposed wiring inside…" at bounding box center [213, 126] width 126 height 79
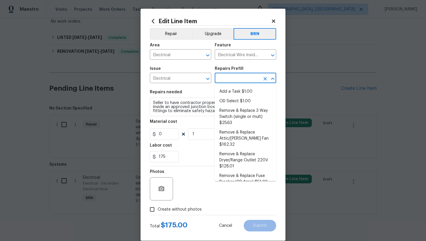
click at [232, 80] on input "text" at bounding box center [237, 78] width 45 height 9
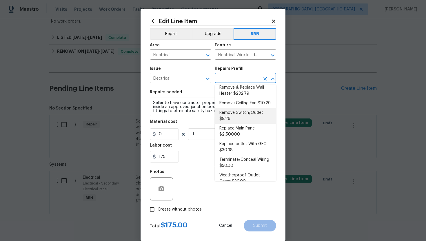
scroll to position [218, 0]
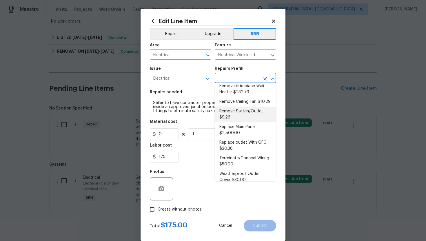
click at [240, 111] on li "Remove Switch/Outlet $9.26" at bounding box center [245, 115] width 61 height 16
type input "Remove Switch/Outlet $9.26"
type textarea "Remove the existing switch/outlet. Properly terminate/cap the wiring within the…"
type input "9.26"
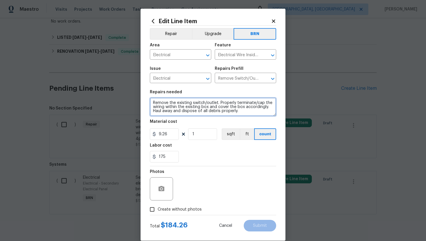
drag, startPoint x: 153, startPoint y: 103, endPoint x: 221, endPoint y: 120, distance: 70.6
click at [221, 120] on section "Repairs needed Remove the existing switch/outlet. Properly terminate/cap the wi…" at bounding box center [213, 126] width 126 height 79
paste textarea "Seller to have contractor properly secured exposed wiring inside an approved ju…"
type textarea "Seller to have contractor properly secured exposed wiring inside an approved ju…"
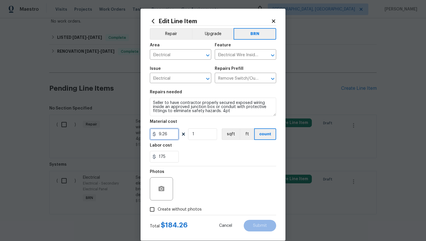
drag, startPoint x: 169, startPoint y: 136, endPoint x: 153, endPoint y: 136, distance: 16.0
click at [153, 136] on div "9.26" at bounding box center [164, 135] width 29 height 12
type input "0"
click at [203, 175] on div "Photos" at bounding box center [213, 186] width 126 height 38
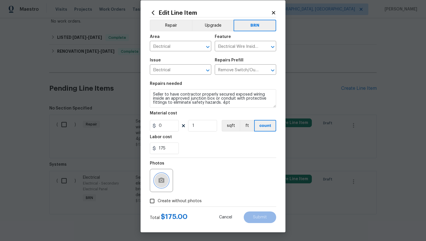
click at [165, 175] on button "button" at bounding box center [162, 181] width 14 height 14
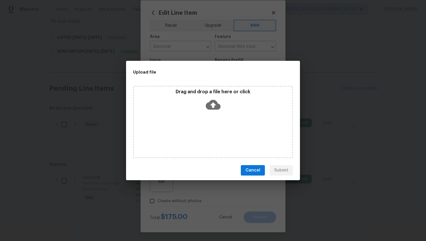
click at [213, 103] on icon at bounding box center [213, 104] width 15 height 15
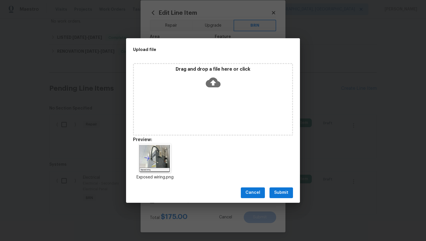
click at [282, 192] on span "Submit" at bounding box center [281, 192] width 14 height 7
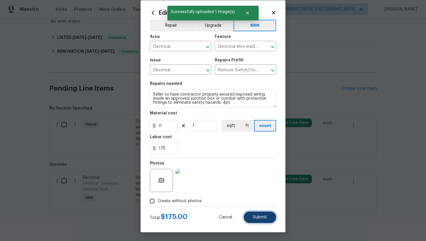
click at [259, 218] on span "Submit" at bounding box center [260, 218] width 14 height 4
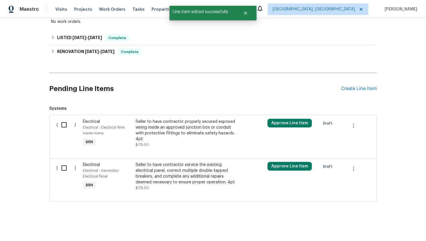
click at [66, 127] on input "checkbox" at bounding box center [66, 125] width 17 height 12
checkbox input "true"
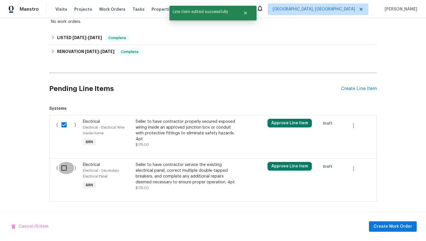
click at [64, 165] on input "checkbox" at bounding box center [66, 168] width 17 height 12
checkbox input "true"
click at [377, 229] on span "Create Work Order" at bounding box center [393, 226] width 39 height 7
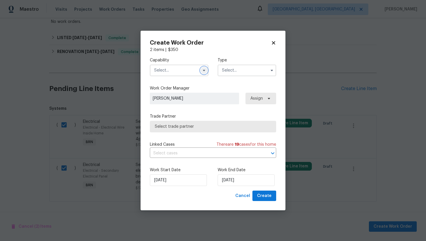
click at [207, 72] on button "button" at bounding box center [204, 70] width 7 height 7
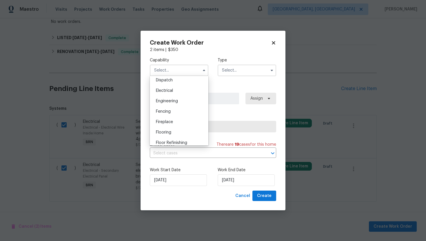
scroll to position [169, 0]
click at [189, 98] on div "Electrical" at bounding box center [179, 97] width 56 height 10
type input "Electrical"
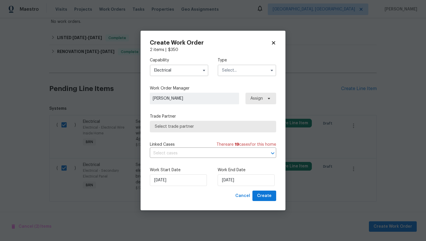
click at [232, 73] on input "text" at bounding box center [247, 71] width 59 height 12
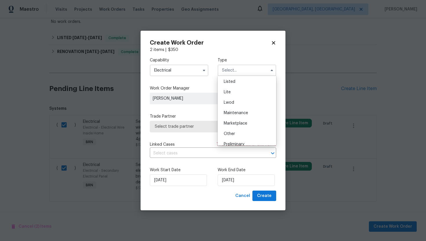
scroll to position [132, 0]
click at [239, 106] on div "Resale" at bounding box center [247, 107] width 56 height 10
type input "Resale"
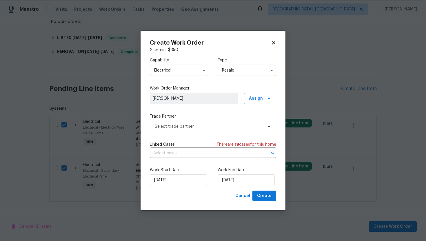
scroll to position [0, 0]
click at [213, 152] on input "text" at bounding box center [205, 153] width 110 height 9
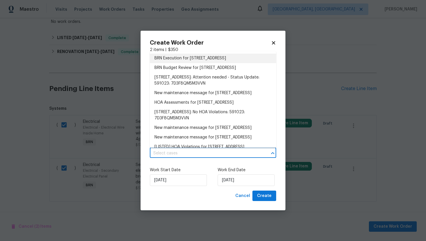
click at [203, 56] on li "BRN Execution for [STREET_ADDRESS]" at bounding box center [213, 59] width 126 height 10
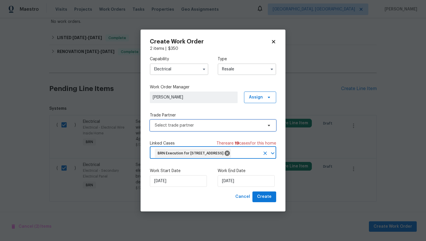
click at [191, 124] on span "Select trade partner" at bounding box center [213, 126] width 126 height 12
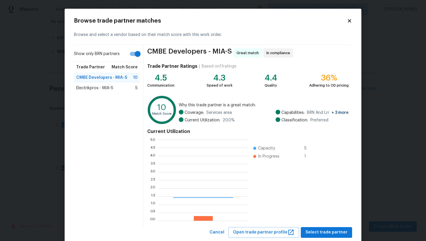
scroll to position [81, 90]
click at [135, 60] on label "Show only BRN partners" at bounding box center [108, 55] width 69 height 14
click at [135, 59] on input "Show only BRN partners" at bounding box center [137, 53] width 33 height 11
checkbox input "false"
click at [102, 90] on span "Electrikpros - MIA-S" at bounding box center [94, 88] width 37 height 6
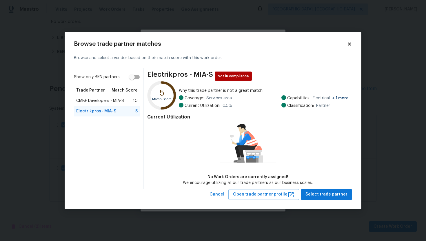
click at [98, 99] on span "CMBE Developers - MIA-S" at bounding box center [100, 101] width 48 height 6
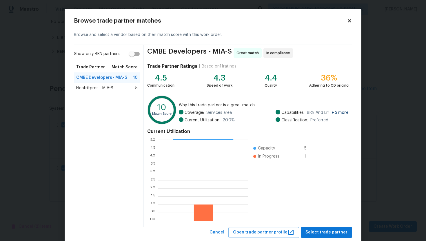
scroll to position [15, 0]
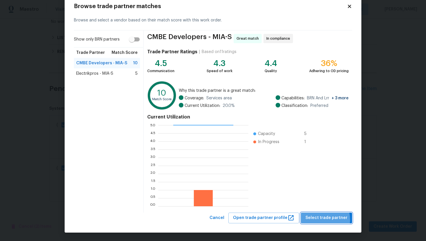
click at [321, 220] on span "Select trade partner" at bounding box center [327, 218] width 42 height 7
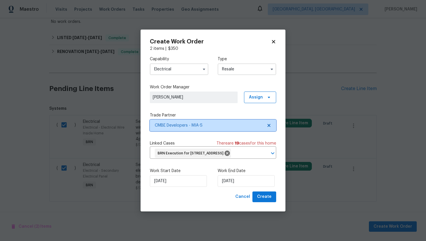
scroll to position [0, 0]
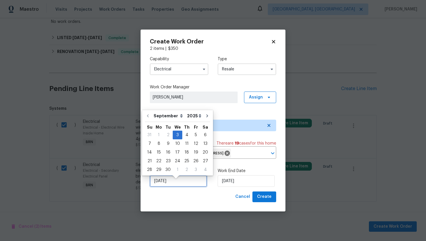
click at [161, 187] on input "[DATE]" at bounding box center [178, 182] width 57 height 12
click at [183, 133] on div "4" at bounding box center [186, 135] width 9 height 8
type input "[DATE]"
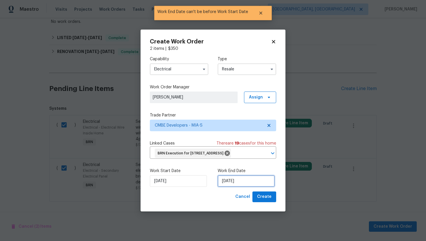
click at [228, 187] on input "[DATE]" at bounding box center [246, 182] width 57 height 12
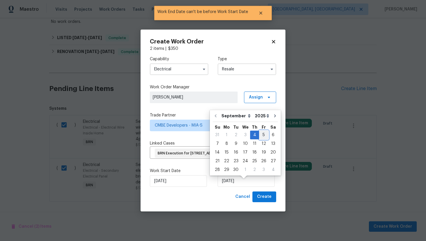
click at [262, 136] on div "5" at bounding box center [263, 135] width 9 height 8
type input "[DATE]"
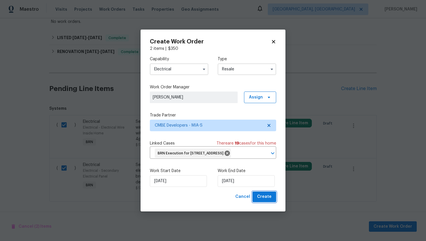
click at [265, 201] on span "Create" at bounding box center [264, 196] width 15 height 7
checkbox input "false"
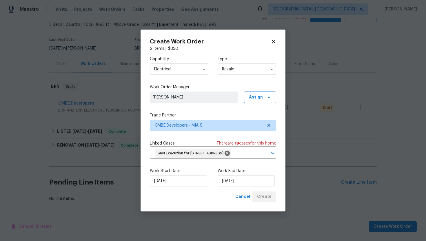
scroll to position [32, 0]
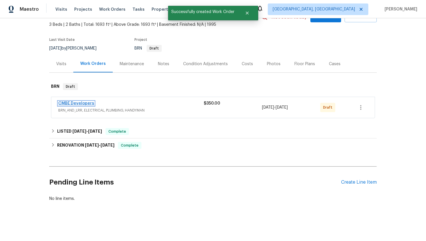
click at [85, 103] on link "CMBE Developers" at bounding box center [76, 104] width 36 height 4
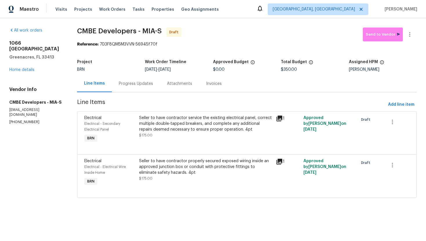
click at [151, 87] on div "Progress Updates" at bounding box center [136, 83] width 48 height 17
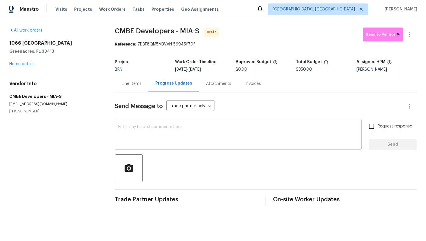
click at [159, 130] on textarea at bounding box center [238, 135] width 240 height 20
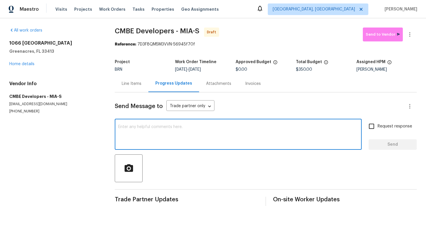
paste textarea "Hey! This is Ajay with Opendoor. I’m confirming a BRN Work Order for the proper…"
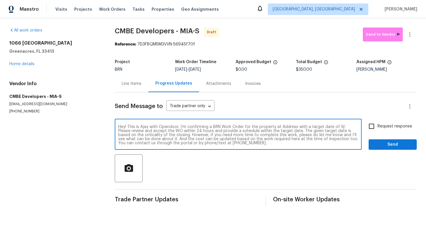
click at [287, 125] on textarea "Hey! This is Ajay with Opendoor. I’m confirming a BRN Work Order for the proper…" at bounding box center [238, 135] width 240 height 20
paste textarea "[GEOGRAPHIC_DATA], [GEOGRAPHIC_DATA]"
click at [162, 131] on textarea "Hey! This is Ajay with Opendoor. I’m confirming a BRN Work Order for the proper…" at bounding box center [238, 135] width 240 height 20
type textarea "Hey! This is Ajay with Opendoor. I’m confirming a BRN Work Order for the proper…"
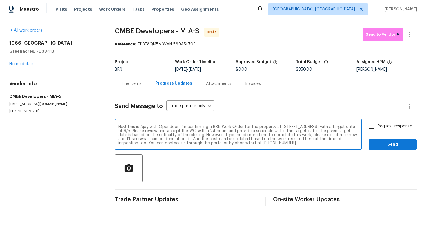
click at [371, 127] on input "Request response" at bounding box center [372, 126] width 12 height 12
checkbox input "true"
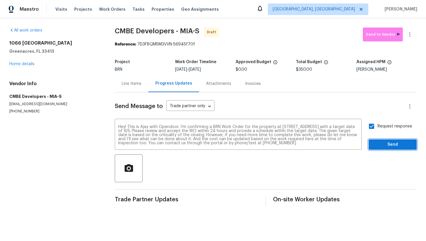
click at [384, 146] on span "Send" at bounding box center [393, 144] width 39 height 7
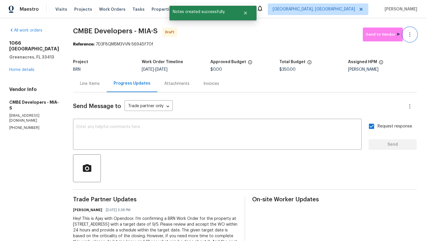
click at [412, 36] on icon "button" at bounding box center [410, 34] width 7 height 7
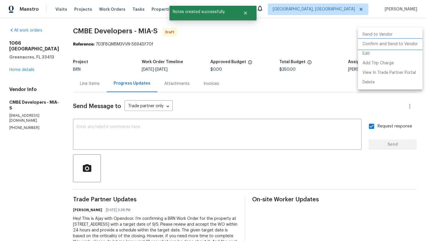
click at [410, 41] on li "Confirm and Send to Vendor" at bounding box center [390, 44] width 65 height 10
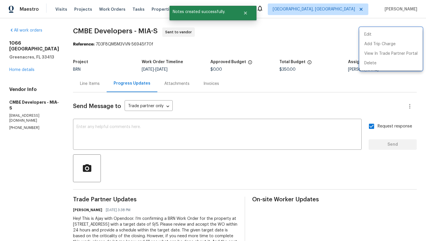
click at [217, 98] on div at bounding box center [213, 120] width 426 height 241
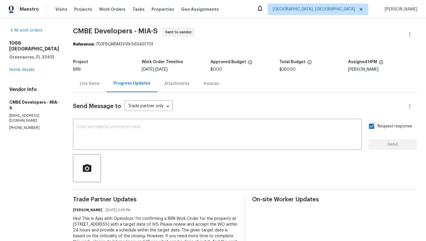
click at [98, 87] on div "Line Items" at bounding box center [90, 83] width 34 height 17
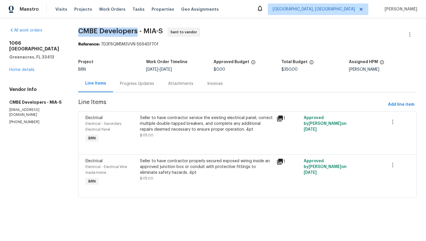
drag, startPoint x: 77, startPoint y: 30, endPoint x: 138, endPoint y: 32, distance: 60.3
click at [138, 32] on div "All work orders [STREET_ADDRESS] Home details Vendor Info CMBE Developers - MIA…" at bounding box center [213, 116] width 426 height 196
copy span "CMBE Developers"
